Goal: Task Accomplishment & Management: Use online tool/utility

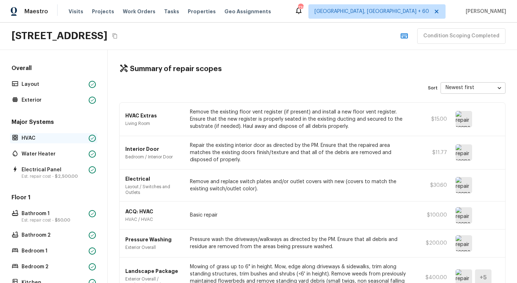
click at [44, 135] on p "HVAC" at bounding box center [54, 138] width 64 height 7
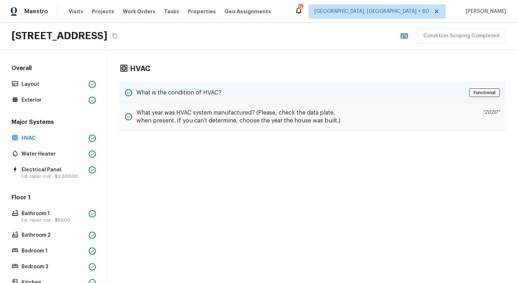
click at [189, 95] on h5 "What is the condition of HVAC?" at bounding box center [178, 93] width 85 height 8
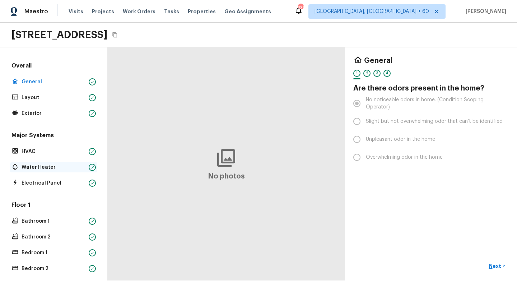
click at [31, 162] on div "Water Heater" at bounding box center [53, 167] width 87 height 10
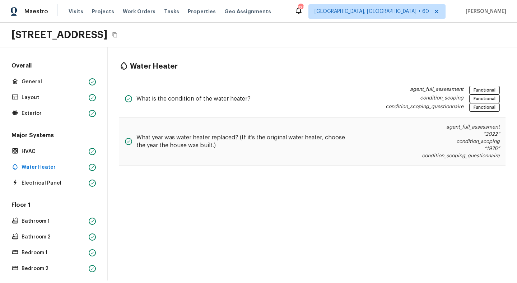
scroll to position [71, 0]
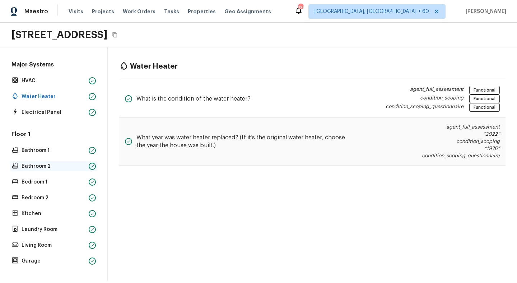
click at [45, 162] on p "Bathroom 2" at bounding box center [54, 165] width 64 height 7
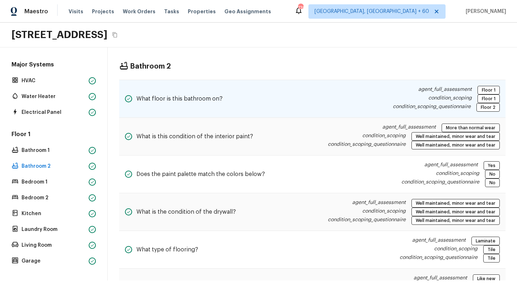
click at [258, 102] on div "What floor is this bathroom on? agent_full_assessment Floor 1 condition_scoping…" at bounding box center [312, 99] width 386 height 38
